Goal: Navigation & Orientation: Find specific page/section

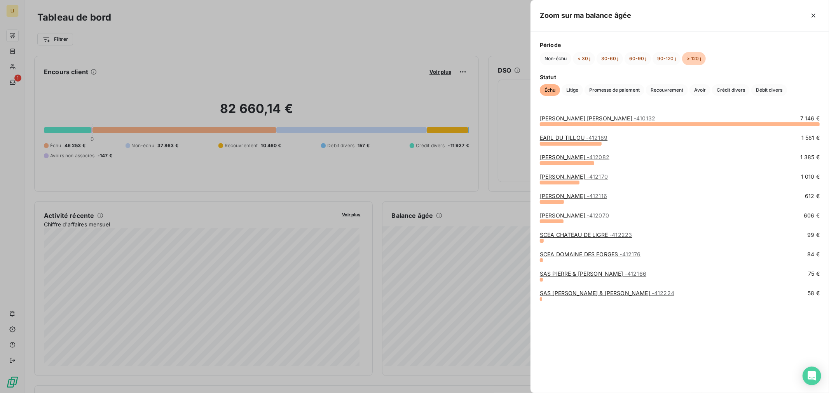
click at [562, 295] on link "SAS [PERSON_NAME] & [PERSON_NAME] - 412224" at bounding box center [607, 293] width 135 height 7
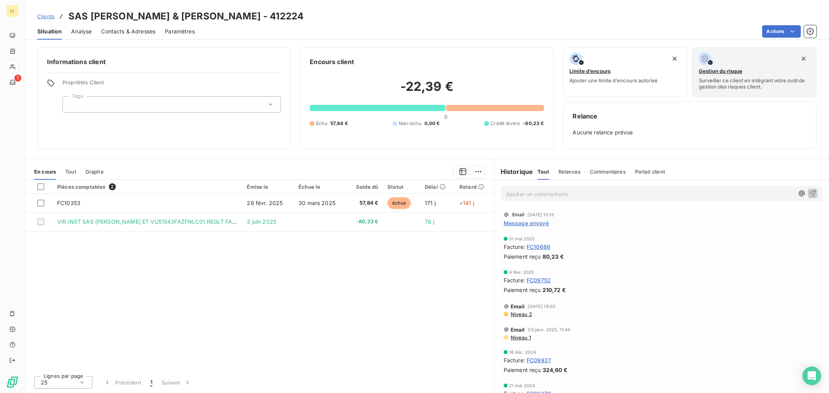
click at [514, 219] on span "Message envoyé" at bounding box center [526, 223] width 45 height 8
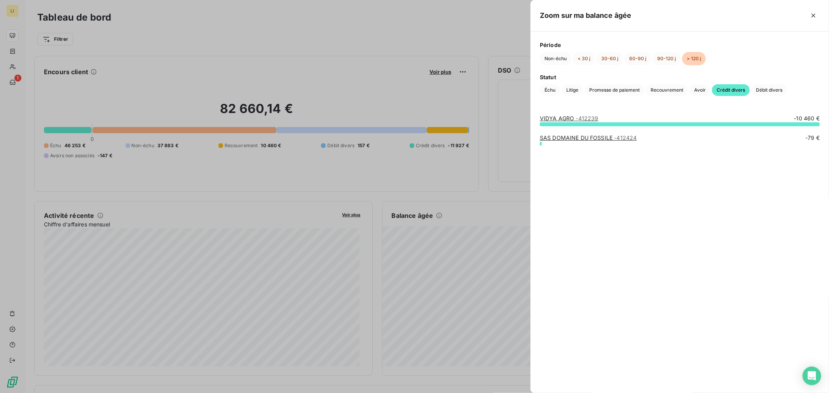
click at [487, 195] on div at bounding box center [414, 196] width 829 height 393
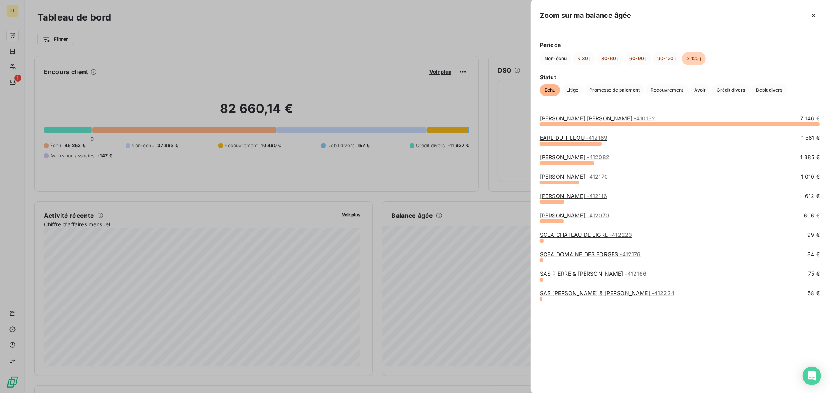
click at [509, 217] on div at bounding box center [414, 196] width 829 height 393
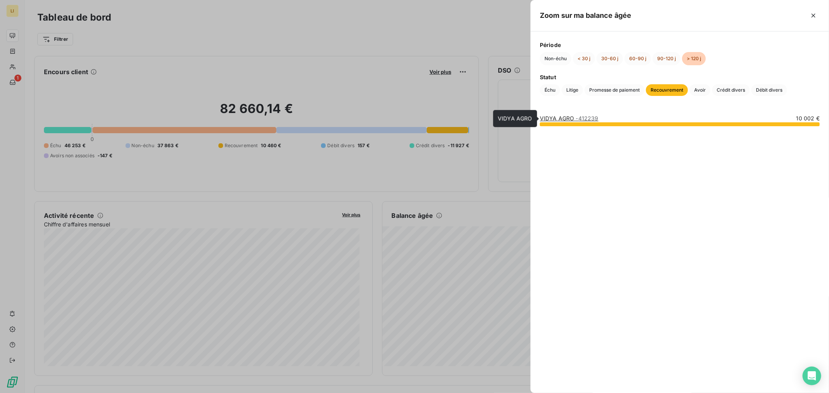
click at [557, 117] on link "VIDYA AGRO - 412239" at bounding box center [569, 118] width 59 height 7
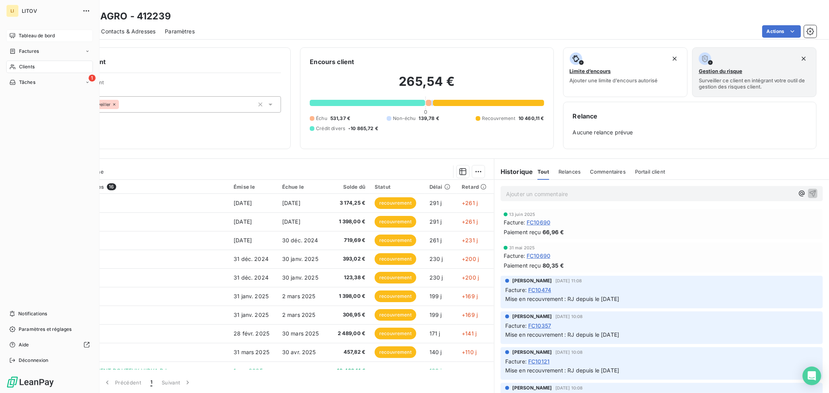
click at [28, 35] on span "Tableau de bord" at bounding box center [37, 35] width 36 height 7
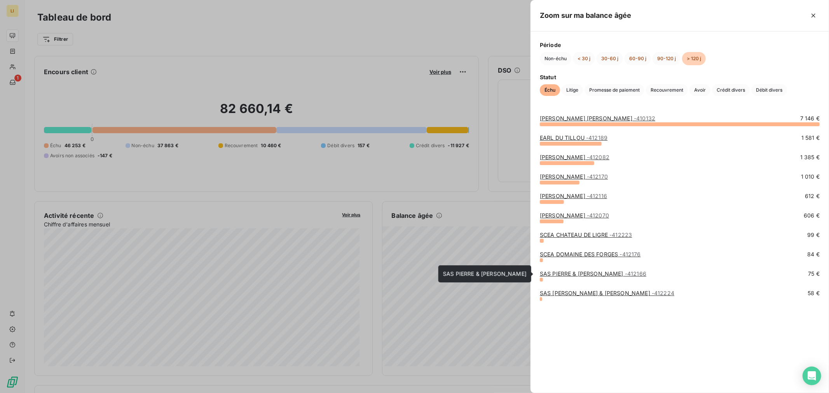
click at [574, 273] on link "[PERSON_NAME] & [PERSON_NAME] - 412166" at bounding box center [593, 274] width 107 height 7
click at [571, 252] on link "SCEA DOMAINE DES FORGES - 412176" at bounding box center [590, 254] width 101 height 7
click at [569, 236] on link "SCEA CHATEAU DE LIGRE - 412223" at bounding box center [586, 235] width 92 height 7
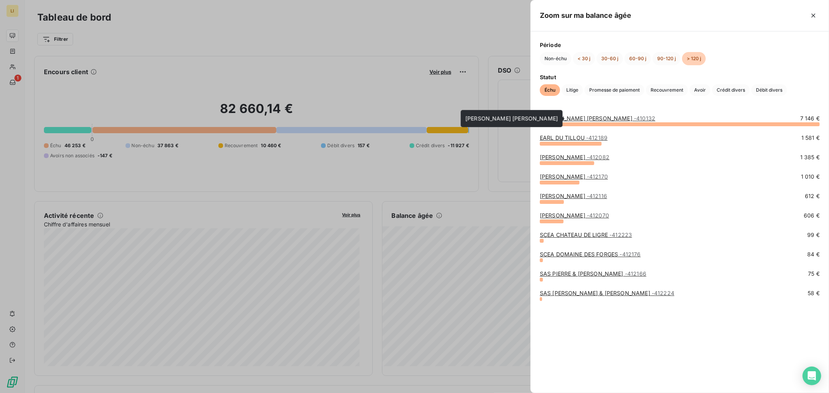
click at [578, 117] on link "[PERSON_NAME] [PERSON_NAME] - 410132" at bounding box center [597, 118] width 115 height 7
click at [584, 117] on link "[PERSON_NAME] [PERSON_NAME] - 410132" at bounding box center [597, 118] width 115 height 7
click at [558, 139] on link "EARL DU TILLOU - 412189" at bounding box center [574, 138] width 68 height 7
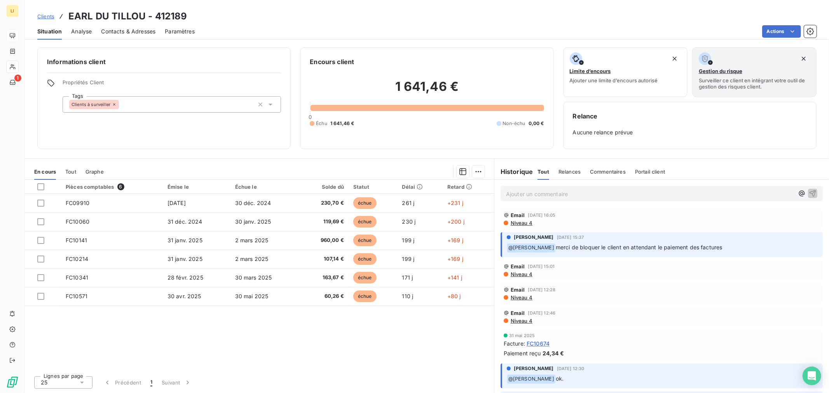
click at [521, 227] on div "Email [DATE] 16:05 Niveau 4" at bounding box center [662, 219] width 322 height 20
click at [520, 225] on span "Niveau 4" at bounding box center [521, 223] width 23 height 6
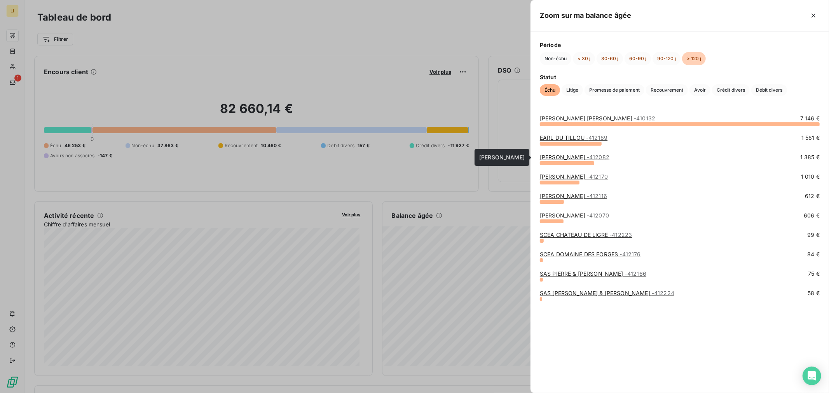
click at [580, 157] on link "[PERSON_NAME] - 412082" at bounding box center [575, 157] width 70 height 7
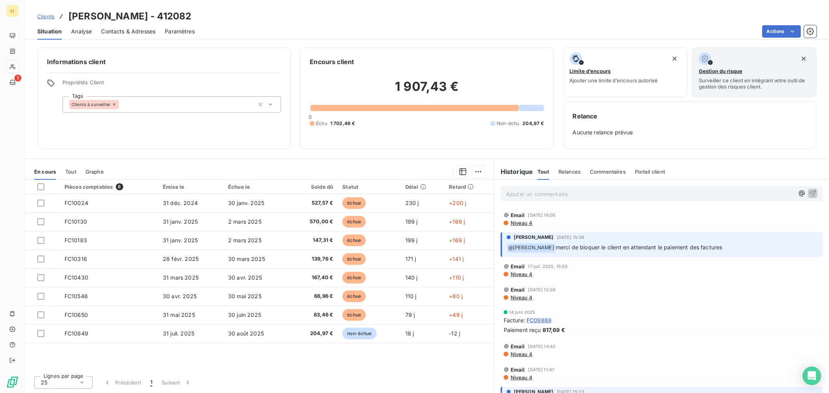
click at [520, 224] on span "Niveau 4" at bounding box center [521, 223] width 23 height 6
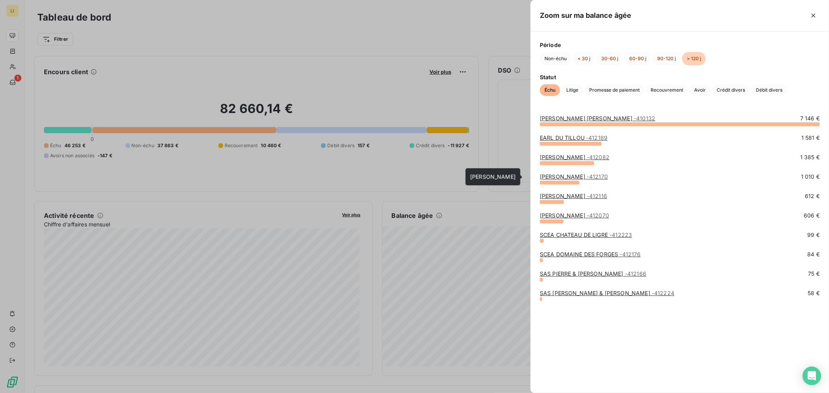
click at [547, 177] on link "[PERSON_NAME] - 412170" at bounding box center [574, 176] width 68 height 7
click at [572, 197] on link "[PERSON_NAME] - 412116" at bounding box center [573, 196] width 67 height 7
